Goal: Check status

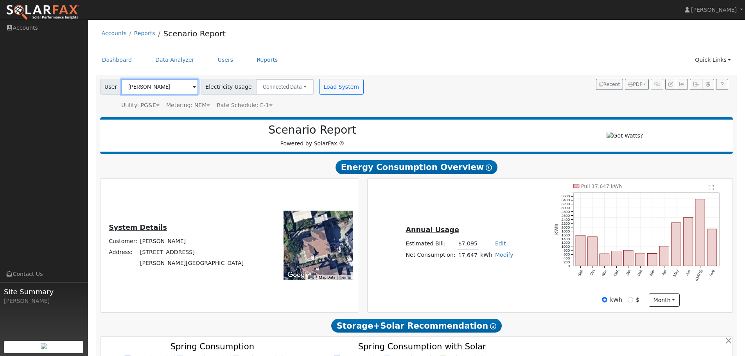
click at [168, 88] on input "[PERSON_NAME]" at bounding box center [159, 87] width 77 height 16
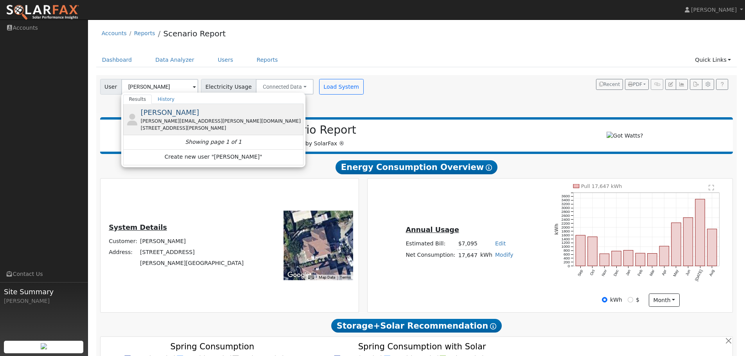
click at [172, 113] on span "[PERSON_NAME]" at bounding box center [170, 112] width 59 height 8
type input "[PERSON_NAME]"
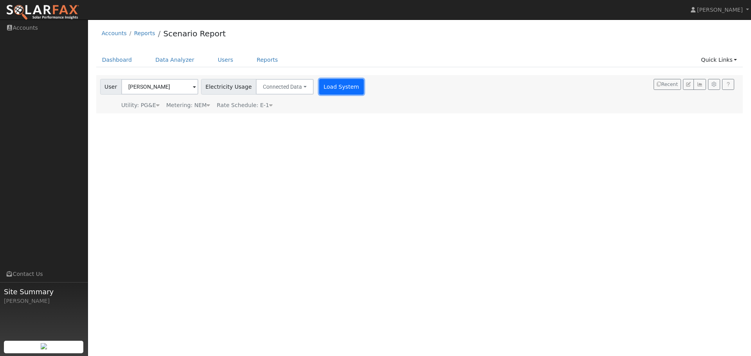
click at [328, 86] on button "Load System" at bounding box center [341, 87] width 45 height 16
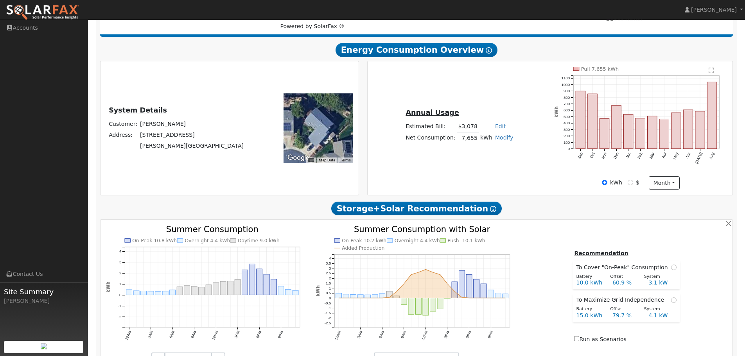
scroll to position [156, 0]
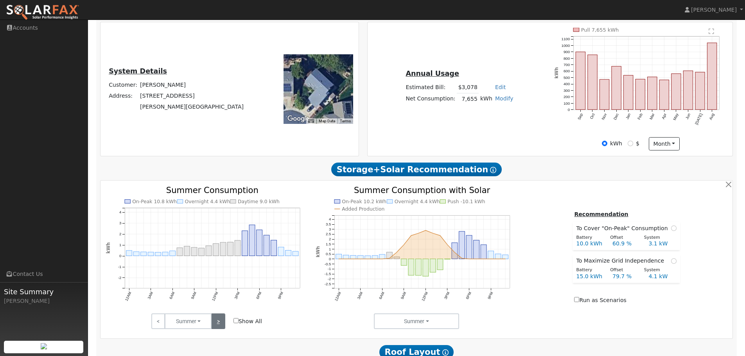
click at [218, 326] on link ">" at bounding box center [218, 321] width 14 height 16
click at [219, 326] on link ">" at bounding box center [218, 321] width 14 height 16
click at [218, 323] on link ">" at bounding box center [218, 321] width 14 height 16
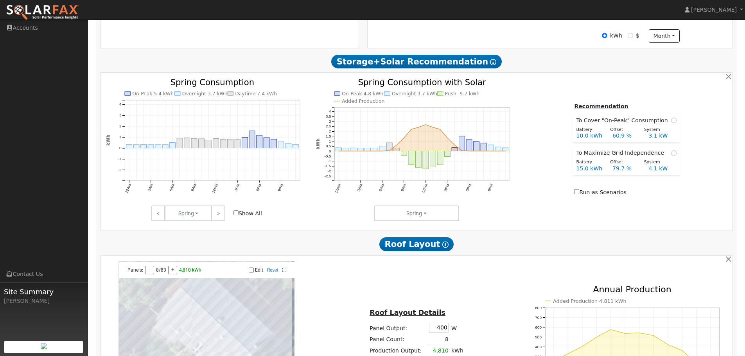
scroll to position [274, 0]
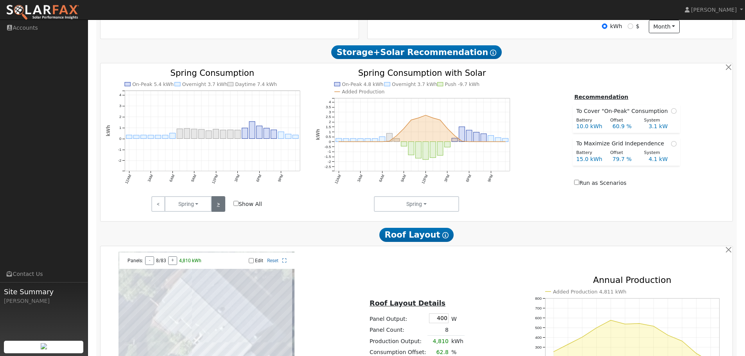
click at [219, 210] on link ">" at bounding box center [218, 204] width 14 height 16
